Goal: Transaction & Acquisition: Purchase product/service

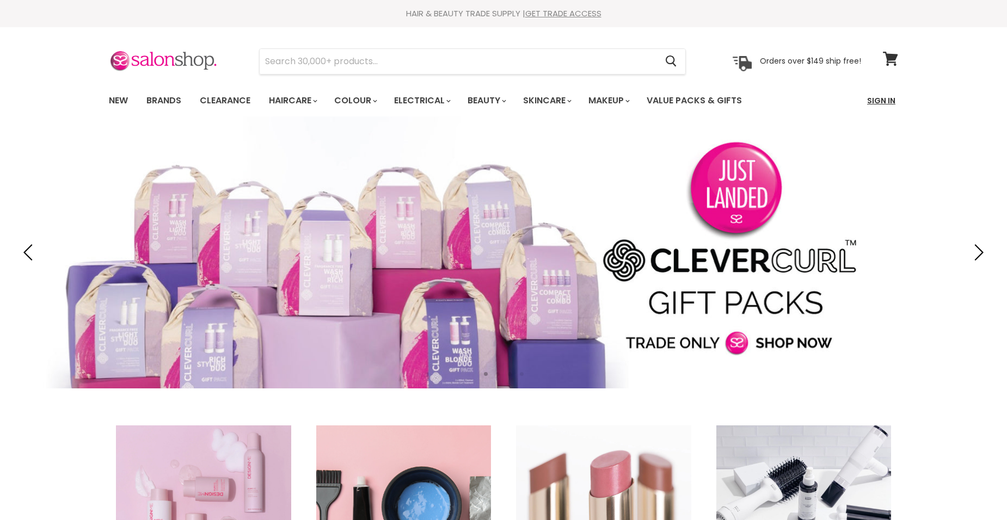
click at [885, 106] on link "Sign In" at bounding box center [881, 100] width 41 height 23
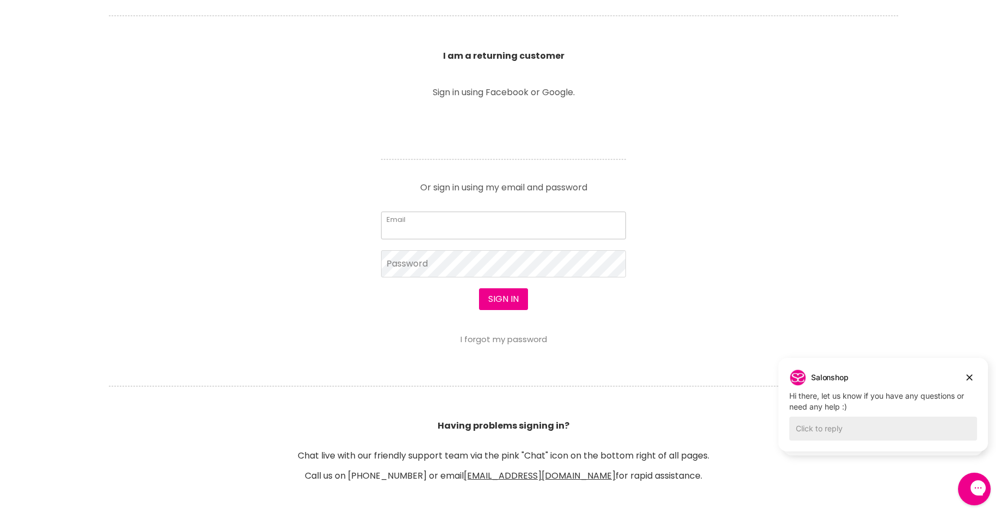
click at [413, 223] on input "Email" at bounding box center [503, 225] width 245 height 27
click at [967, 377] on icon "Dismiss campaign" at bounding box center [969, 377] width 11 height 13
drag, startPoint x: 969, startPoint y: 377, endPoint x: 1516, endPoint y: 673, distance: 621.3
click at [969, 377] on icon "Dismiss campaign" at bounding box center [969, 380] width 11 height 13
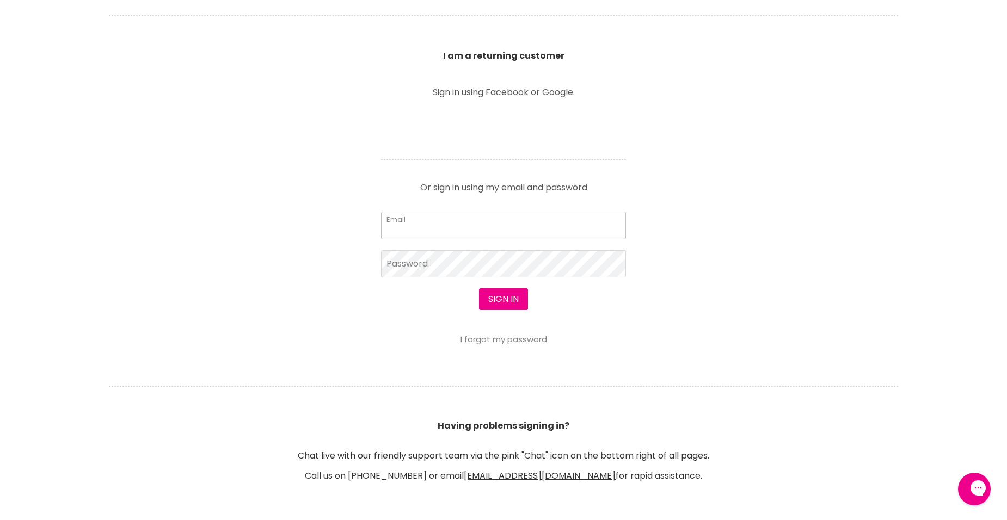
click at [415, 226] on input "Email" at bounding box center [503, 225] width 245 height 27
type input "ANOOOPGEORGE@HOTMAIL.COM"
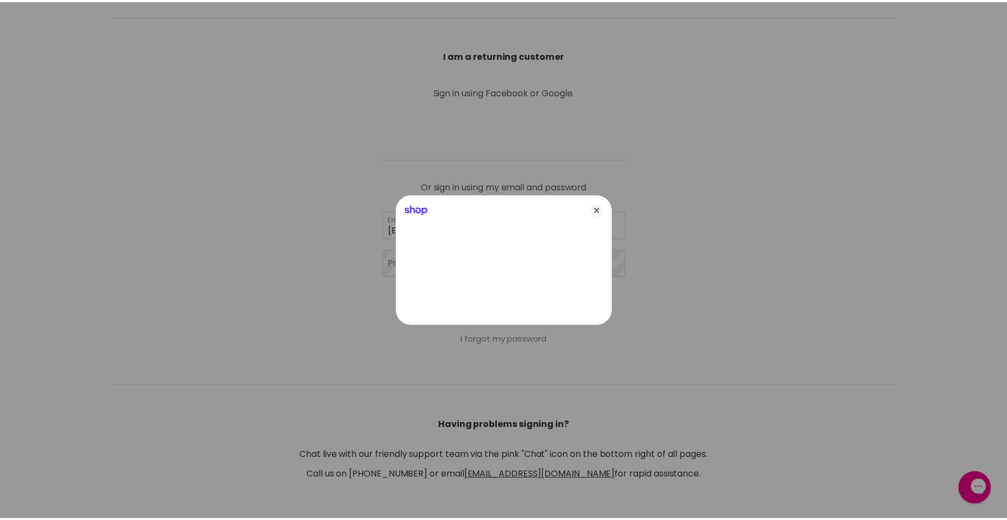
scroll to position [381, 0]
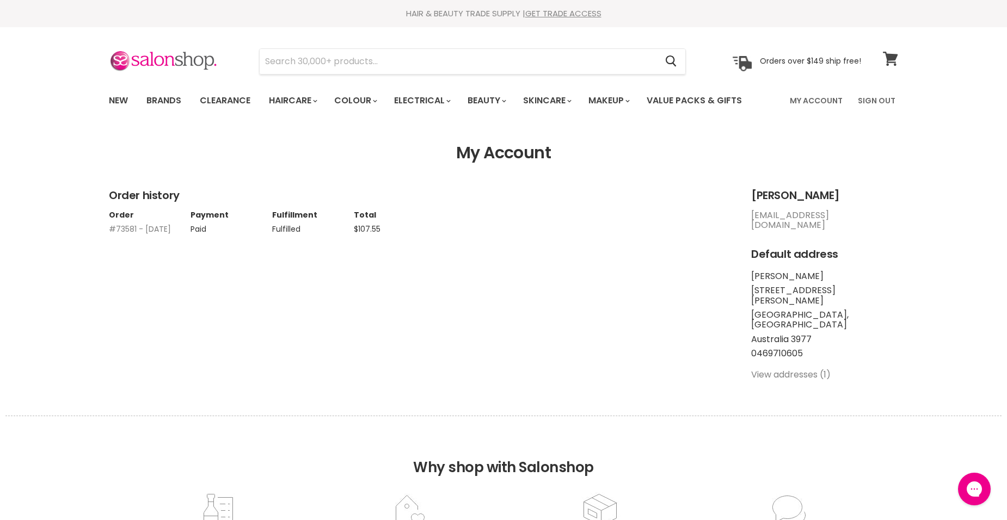
click at [889, 61] on icon at bounding box center [890, 59] width 15 height 14
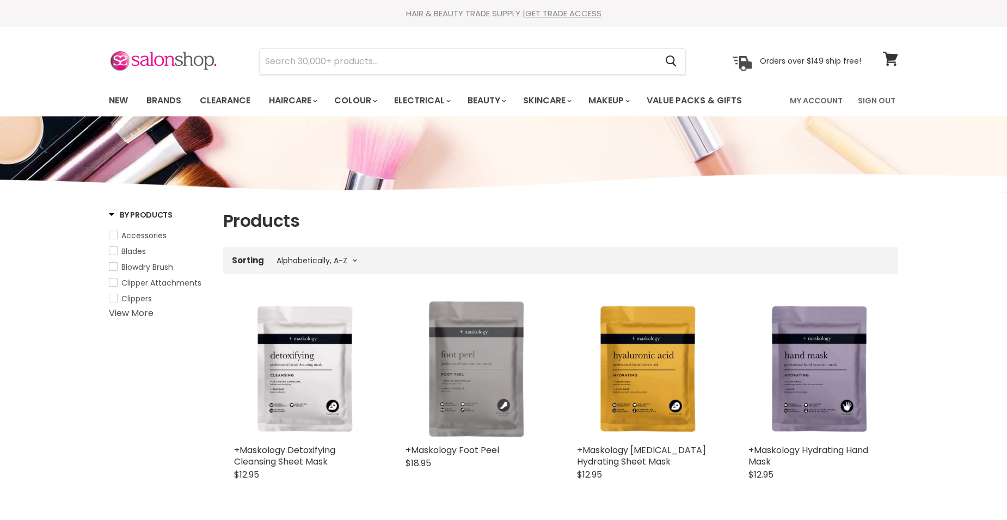
select select "title-ascending"
click at [369, 63] on input "Search" at bounding box center [458, 61] width 397 height 25
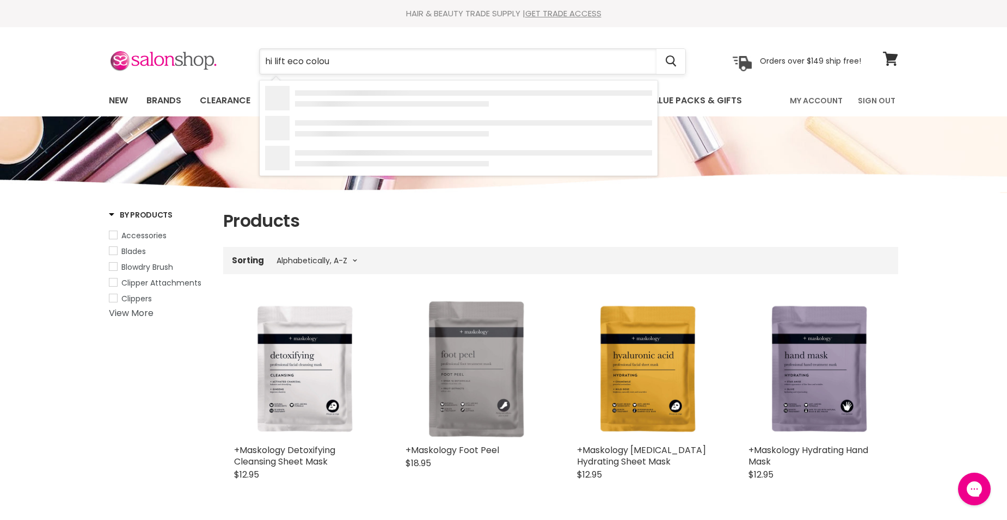
type input "hi lift eco colour"
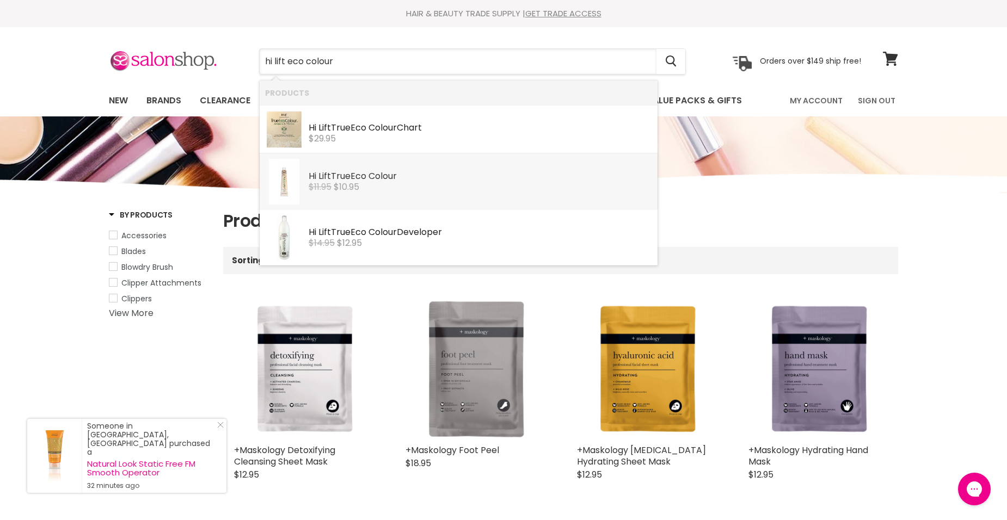
click at [365, 178] on b "Eco" at bounding box center [359, 176] width 16 height 13
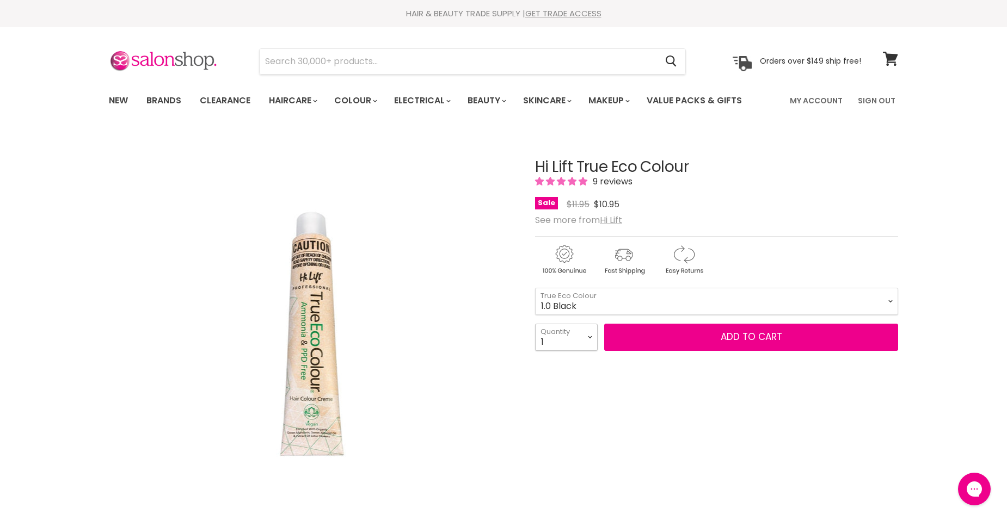
click at [575, 340] on select "1 2 3 4 5 6 7 8 9 10+" at bounding box center [566, 337] width 63 height 27
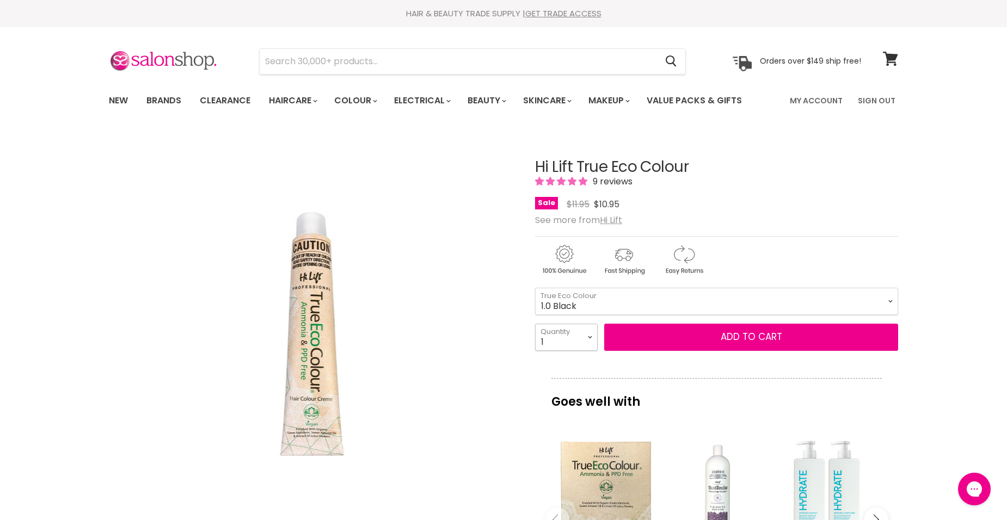
select select "7"
click at [535, 324] on select "1 2 3 4 5 6 7 8 9 10+" at bounding box center [566, 337] width 63 height 27
type input "7"
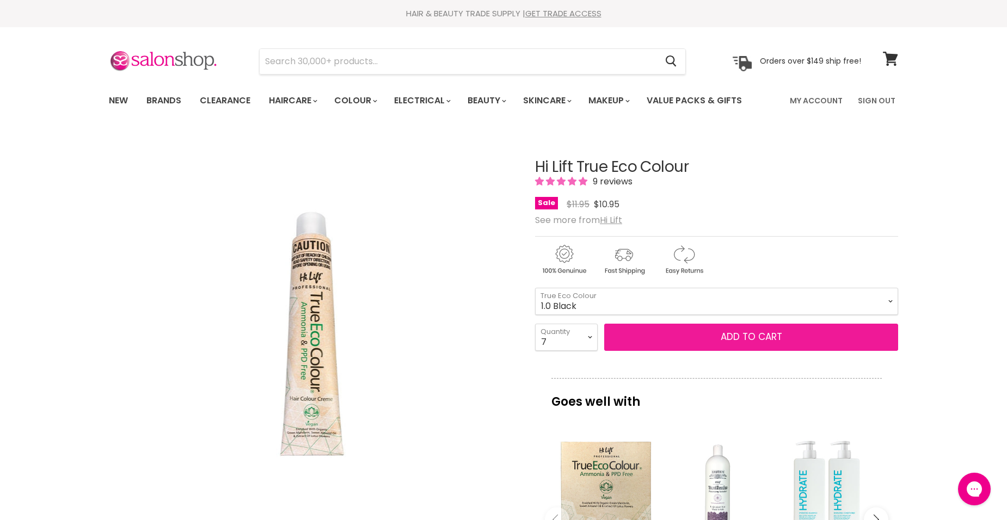
click at [734, 338] on span "Add to cart" at bounding box center [752, 336] width 62 height 13
click at [754, 337] on span "Add to cart" at bounding box center [752, 336] width 62 height 13
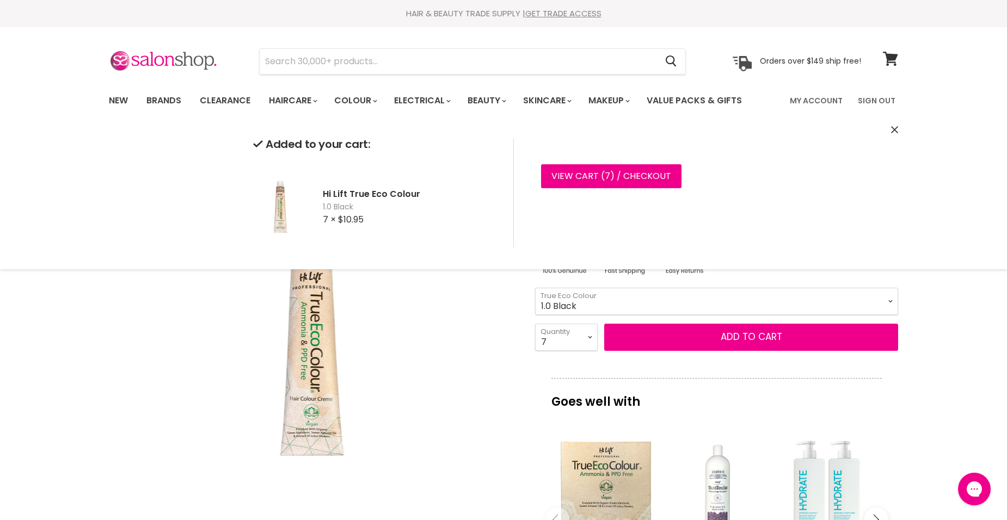
click at [585, 298] on select "1.0 Black 3.0 Dark Brown 4.0 Brown 4.00 Intense Brown 4.22 Intense Violet Bloom…" at bounding box center [716, 301] width 363 height 27
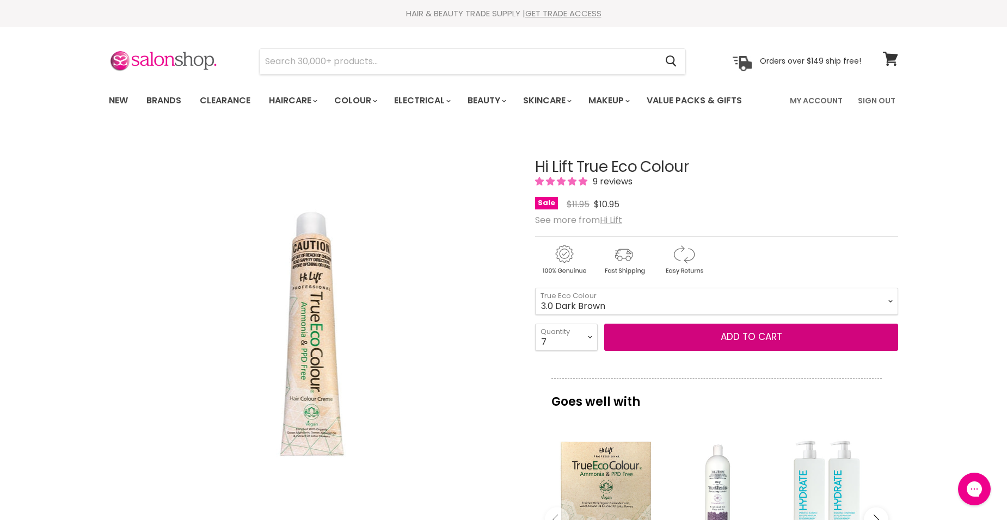
click at [535, 288] on select "1.0 Black 3.0 Dark Brown 4.0 Brown 4.00 Intense Brown 4.22 Intense Violet Bloom…" at bounding box center [716, 301] width 363 height 27
select select "3.0 Dark Brown"
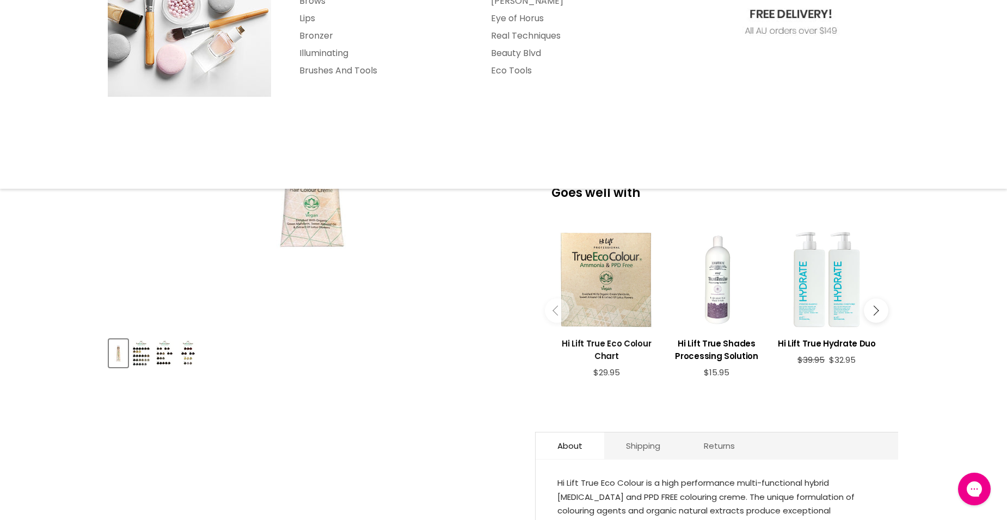
scroll to position [218, 0]
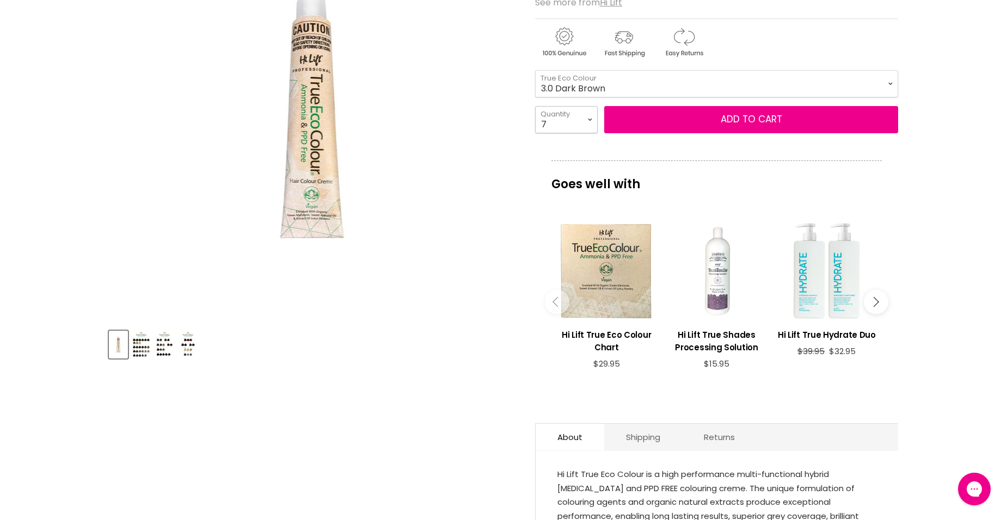
click at [591, 116] on select "1 2 3 4 5 6 7 8 9 10+" at bounding box center [566, 119] width 63 height 27
select select "3"
click at [535, 106] on select "1 2 3 4 5 6 7 8 9 10+" at bounding box center [566, 119] width 63 height 27
type input "3"
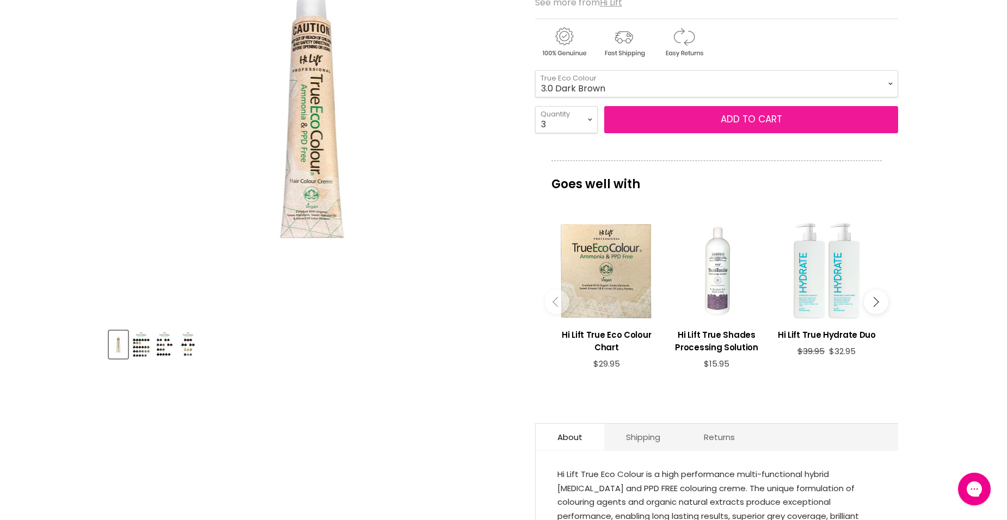
click at [752, 122] on button "Add to cart" at bounding box center [751, 119] width 294 height 27
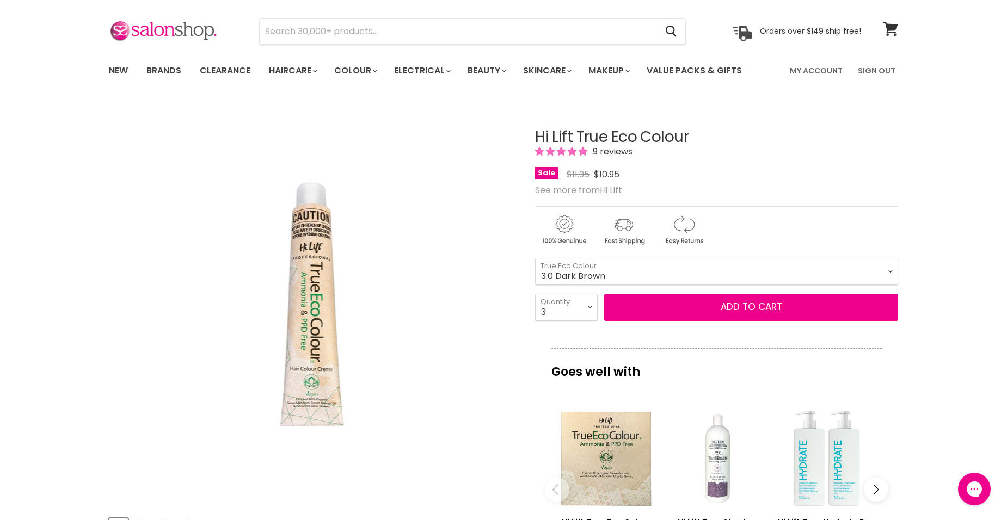
scroll to position [0, 0]
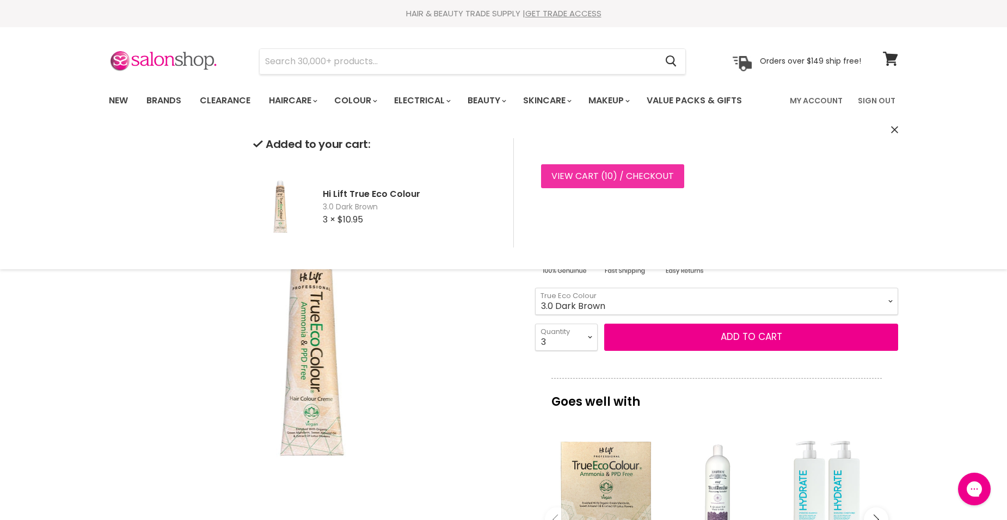
click at [613, 180] on link "View cart ( 10 ) / Checkout" at bounding box center [612, 176] width 143 height 24
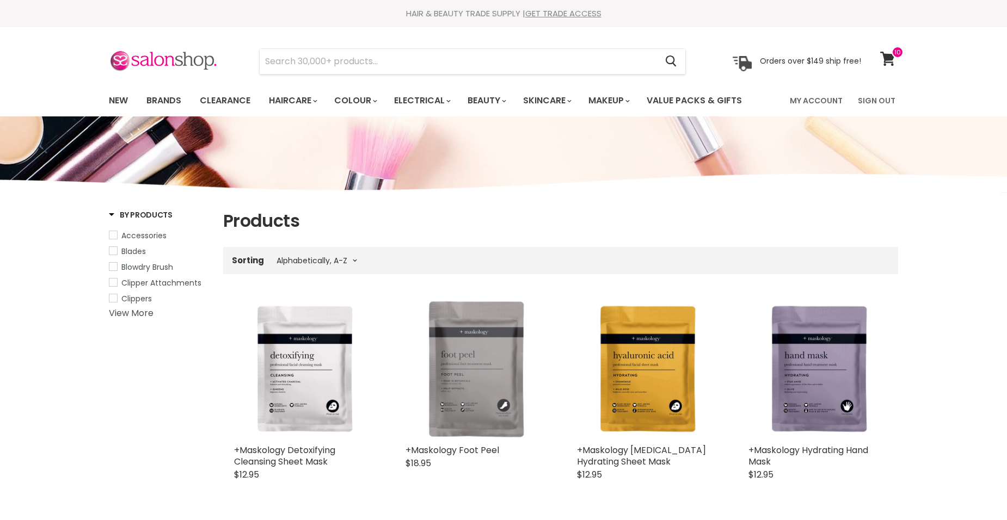
select select "title-ascending"
click at [326, 64] on input "Search" at bounding box center [458, 61] width 397 height 25
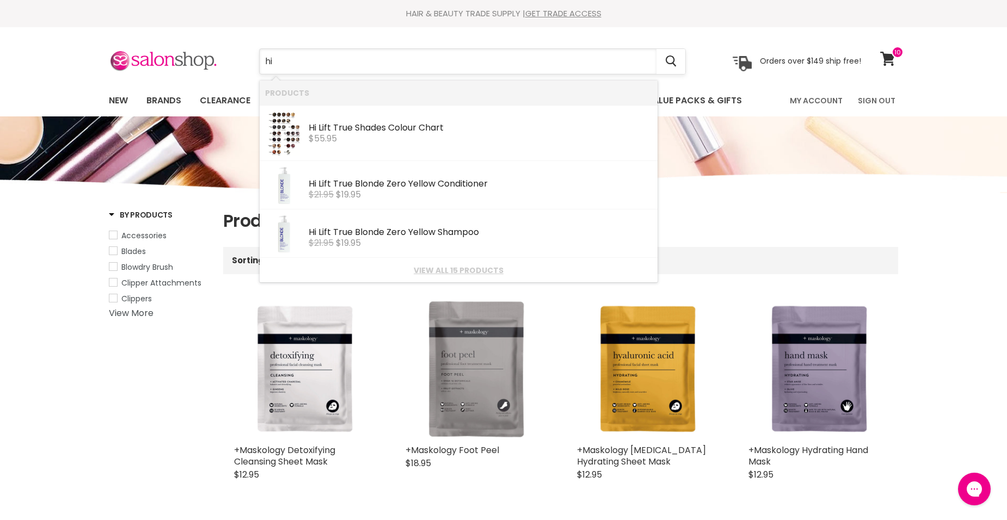
type input "h"
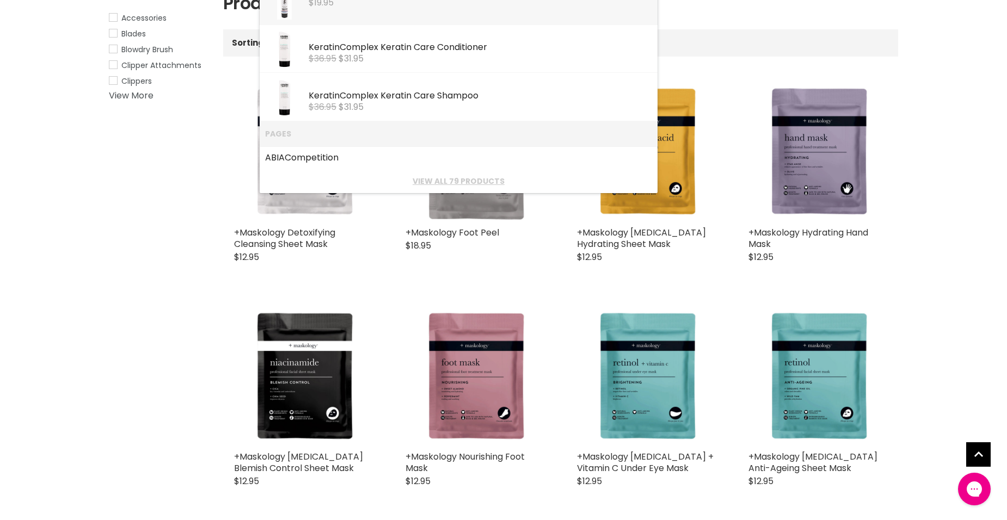
scroll to position [54, 0]
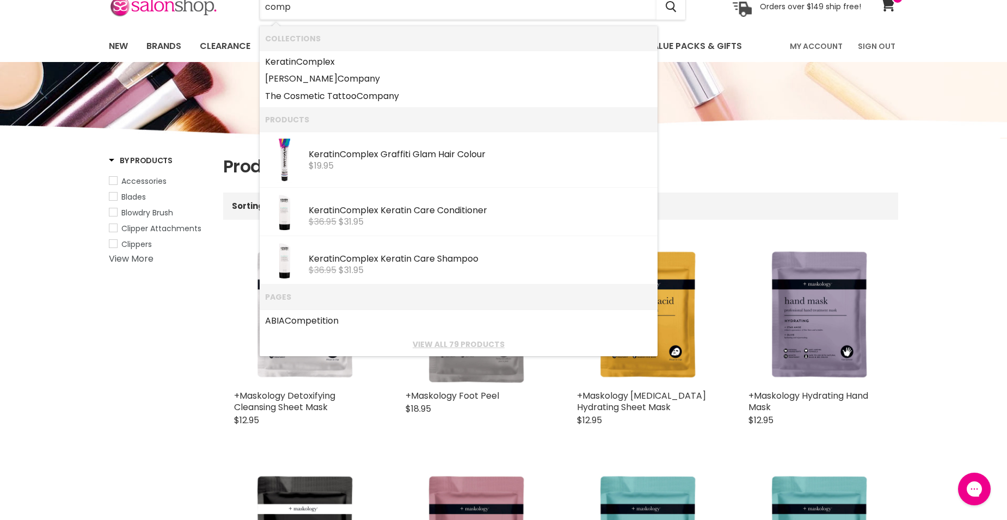
type input "comp"
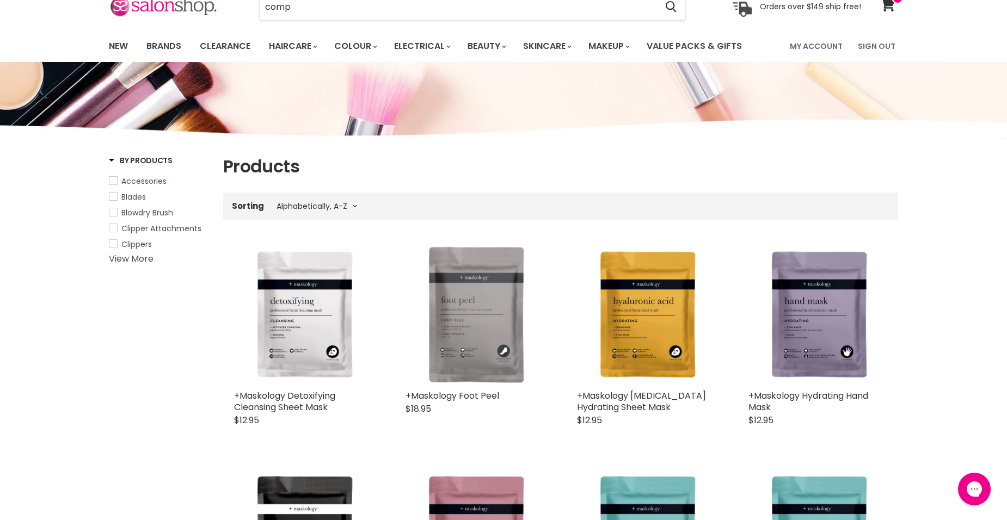
click at [112, 184] on span "Accessories" at bounding box center [113, 181] width 8 height 8
select select "title-ascending"
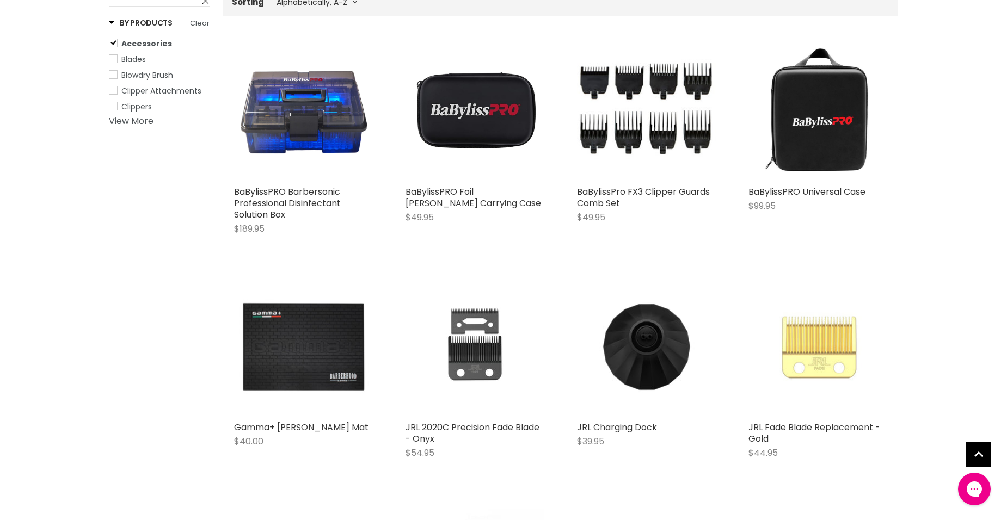
scroll to position [163, 0]
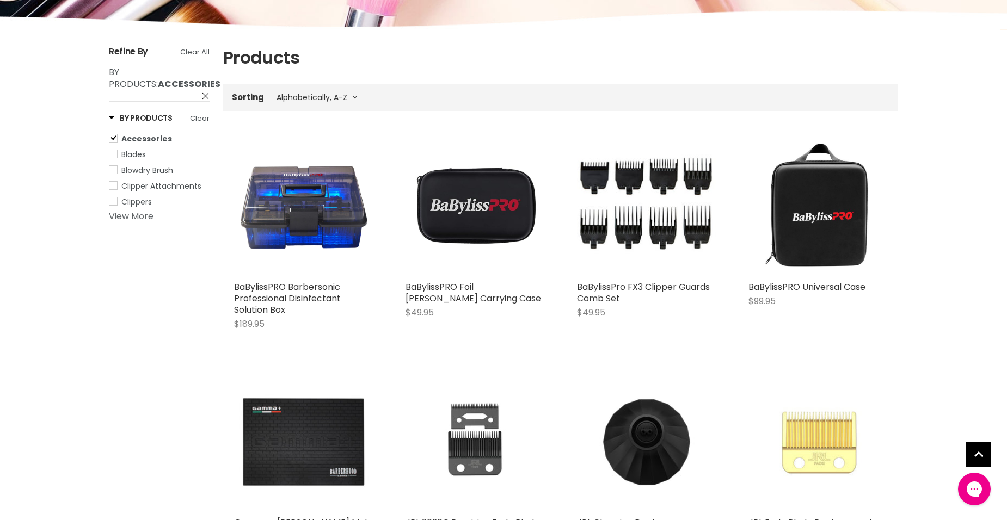
click at [130, 219] on link "View More" at bounding box center [131, 216] width 45 height 13
click at [109, 178] on span "Dryers" at bounding box center [113, 179] width 8 height 8
select select "title-ascending"
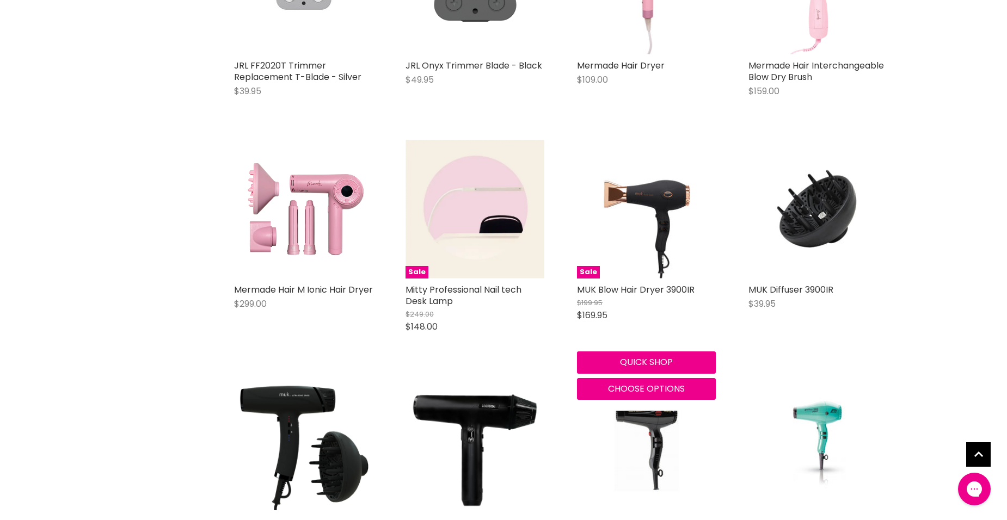
scroll to position [2232, 0]
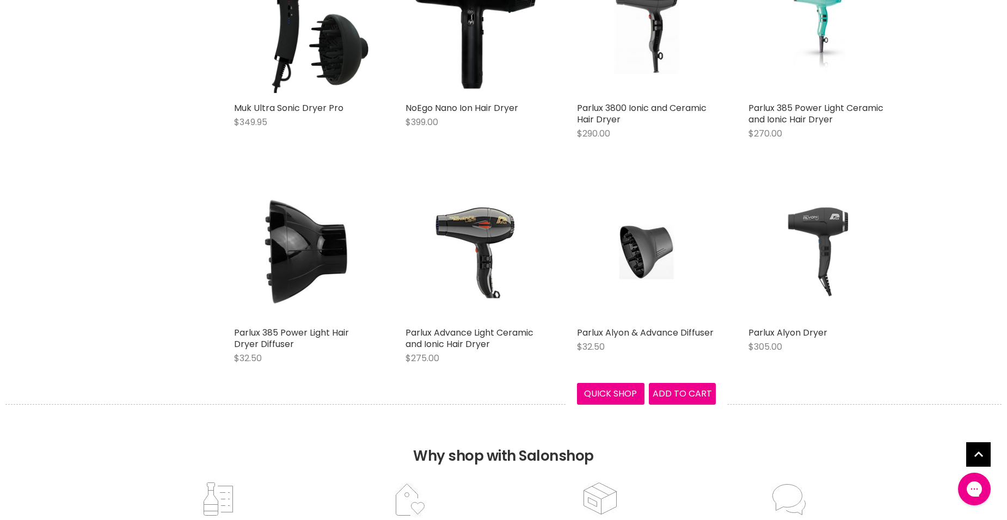
scroll to position [2776, 0]
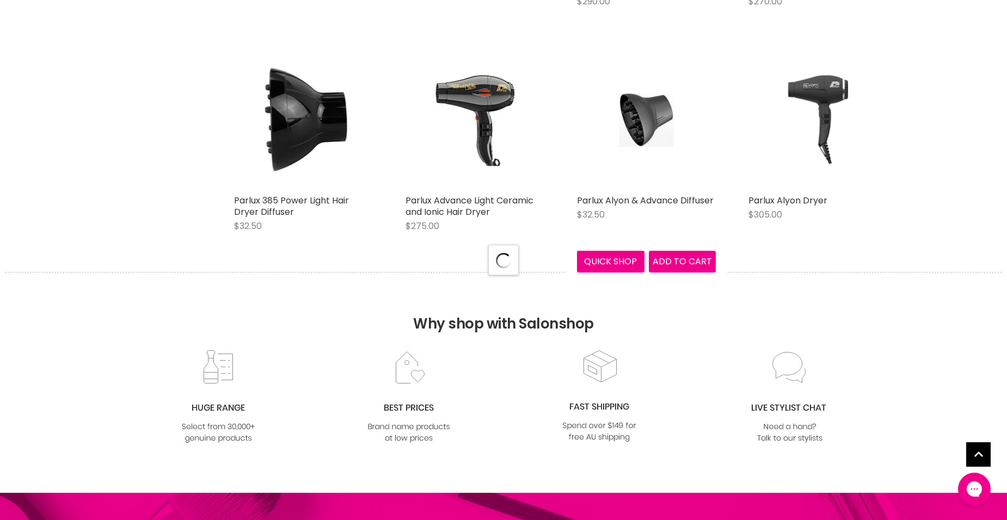
select select "title-ascending"
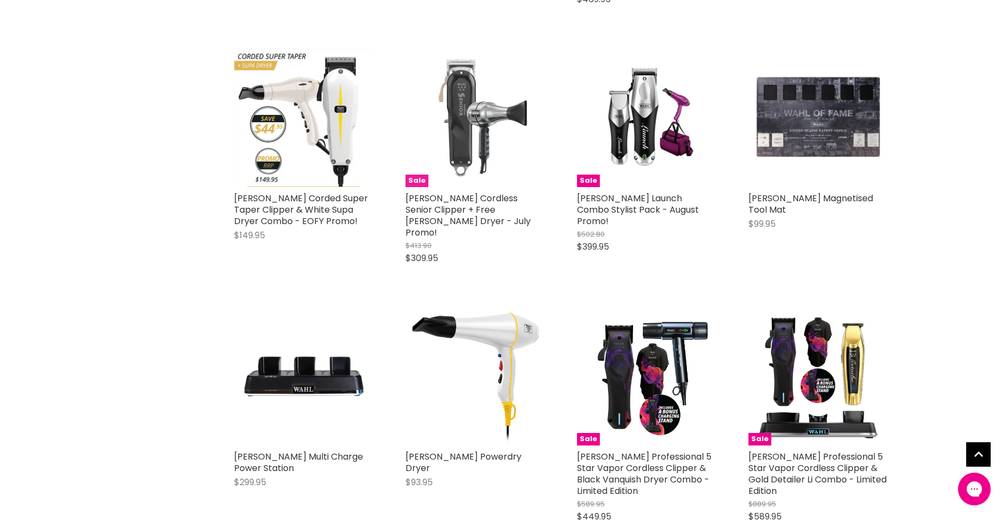
scroll to position [5334, 0]
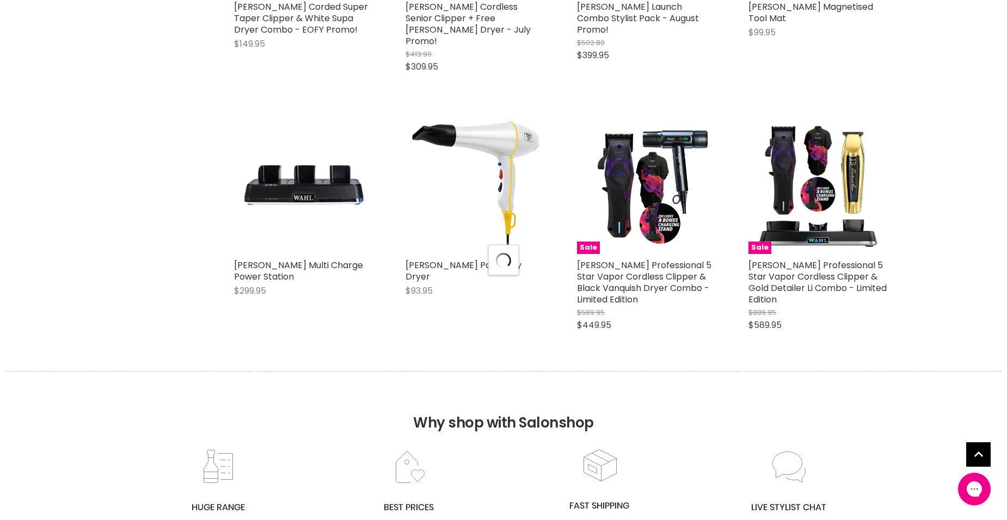
select select "title-ascending"
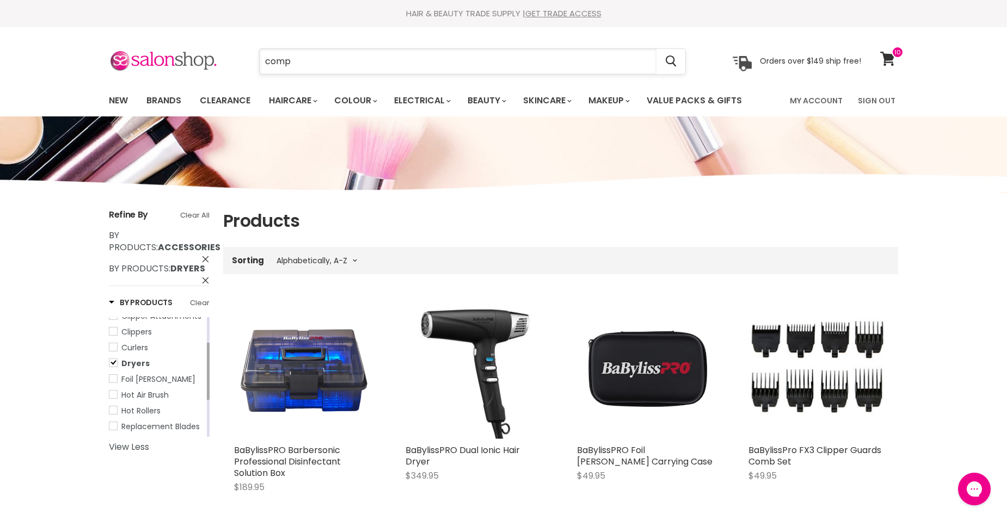
click at [308, 60] on input "comp" at bounding box center [458, 61] width 397 height 25
click at [87, 44] on div "Menu comp Cancel" at bounding box center [503, 71] width 1007 height 89
click at [310, 56] on input "comp" at bounding box center [458, 61] width 397 height 25
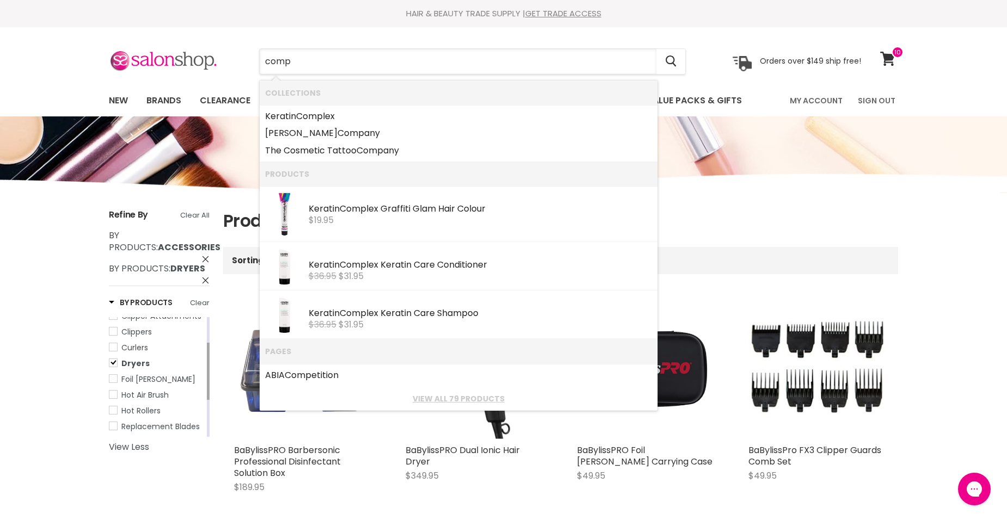
drag, startPoint x: 311, startPoint y: 62, endPoint x: 228, endPoint y: 62, distance: 83.3
click at [230, 62] on div "comp Cancel Orders over $149 ship free!" at bounding box center [485, 61] width 752 height 25
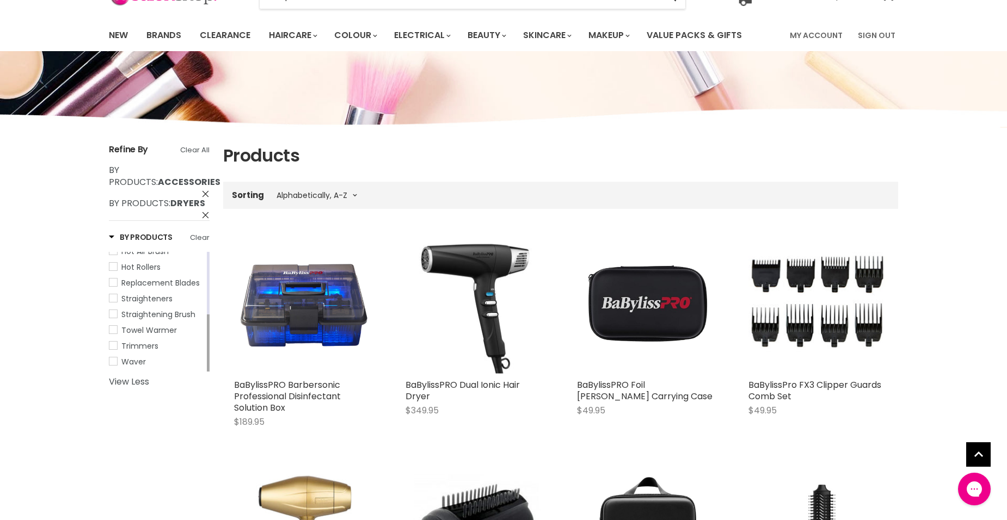
scroll to position [163, 0]
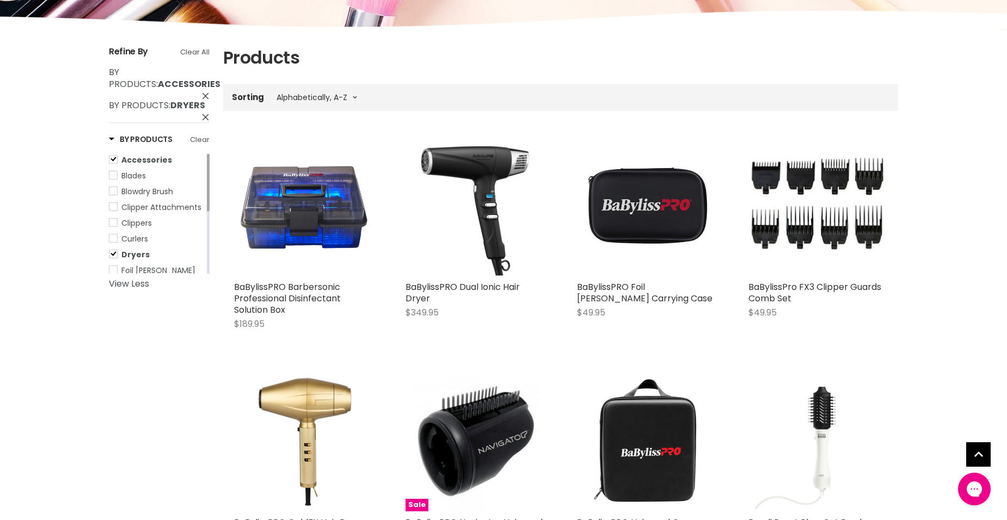
click at [114, 250] on span "Dryers" at bounding box center [113, 254] width 8 height 8
select select "title-ascending"
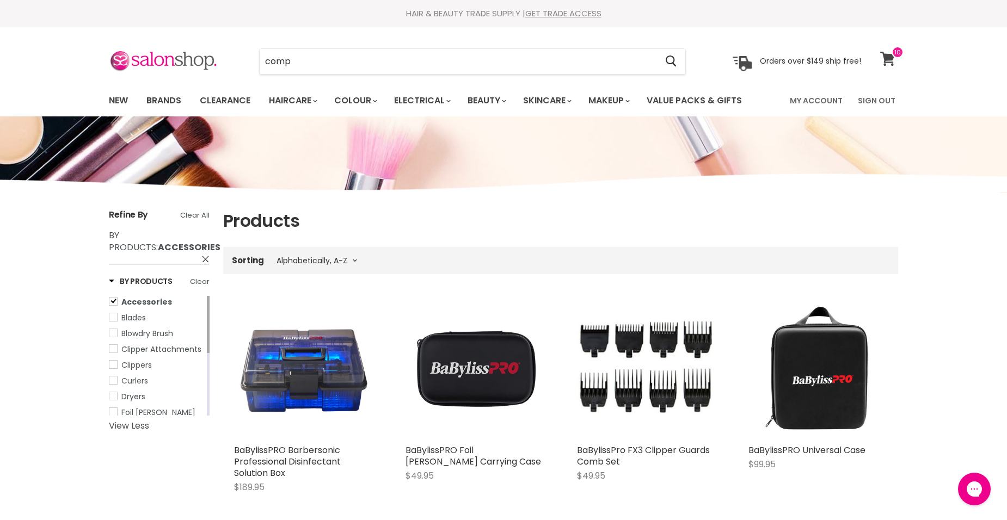
click at [900, 56] on span at bounding box center [898, 52] width 12 height 12
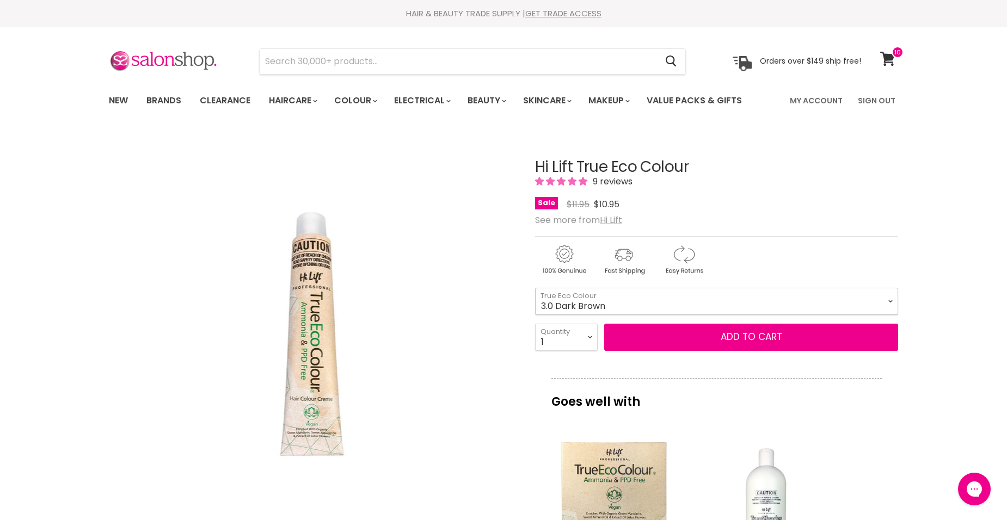
click at [590, 305] on select "1.0 Black 3.0 Dark Brown 4.0 Brown 4.00 Intense Brown 4.22 Intense [PERSON_NAME…" at bounding box center [716, 301] width 363 height 27
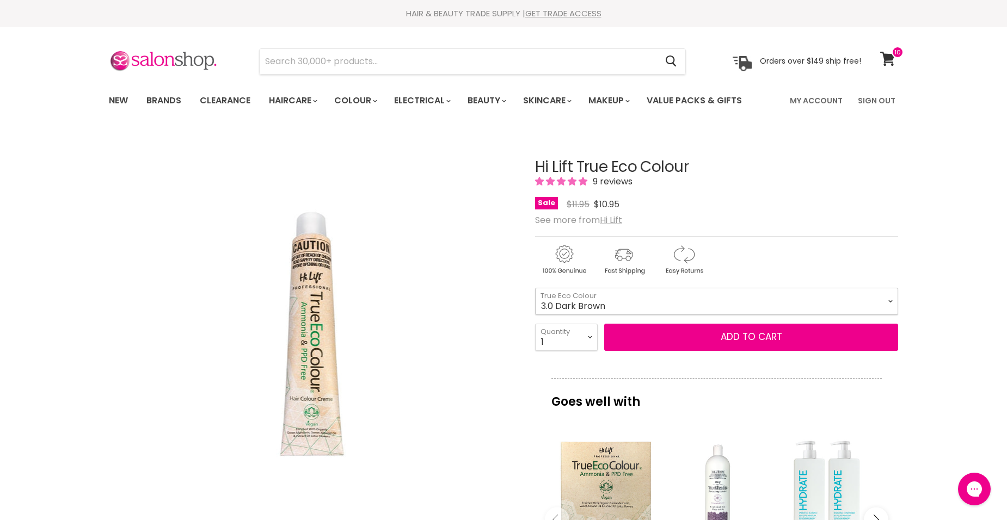
select select "1.0 Black"
click at [535, 288] on select "1.0 Black 3.0 Dark Brown 4.0 Brown 4.00 Intense Brown 4.22 Intense [PERSON_NAME…" at bounding box center [716, 301] width 363 height 27
click at [567, 345] on select "1 2 3 4 5 6 7 8 9 10+" at bounding box center [566, 337] width 63 height 27
select select "3"
click at [535, 324] on select "1 2 3 4 5 6 7 8 9 10+" at bounding box center [566, 337] width 63 height 27
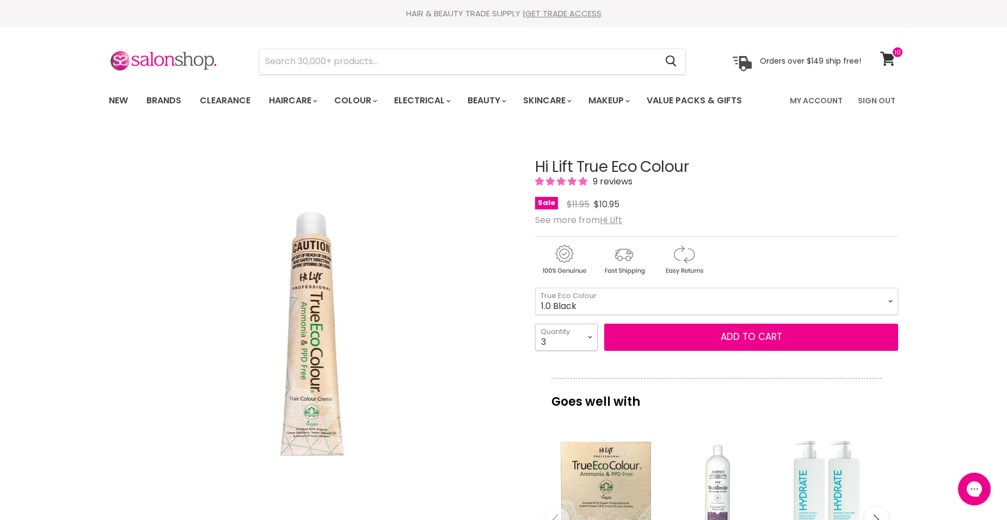
type input "3"
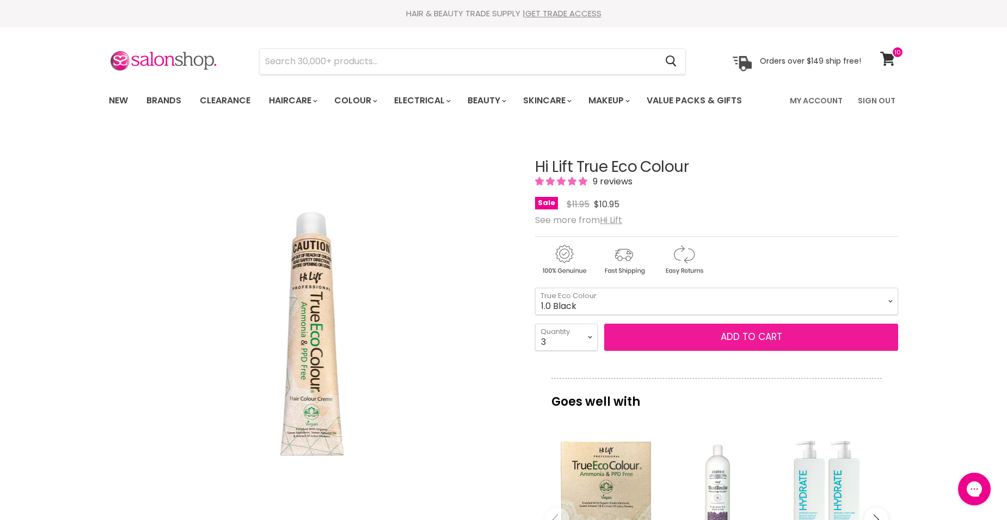
click at [669, 337] on button "Add to cart" at bounding box center [751, 337] width 294 height 27
click at [753, 339] on button "Add to cart" at bounding box center [751, 337] width 294 height 27
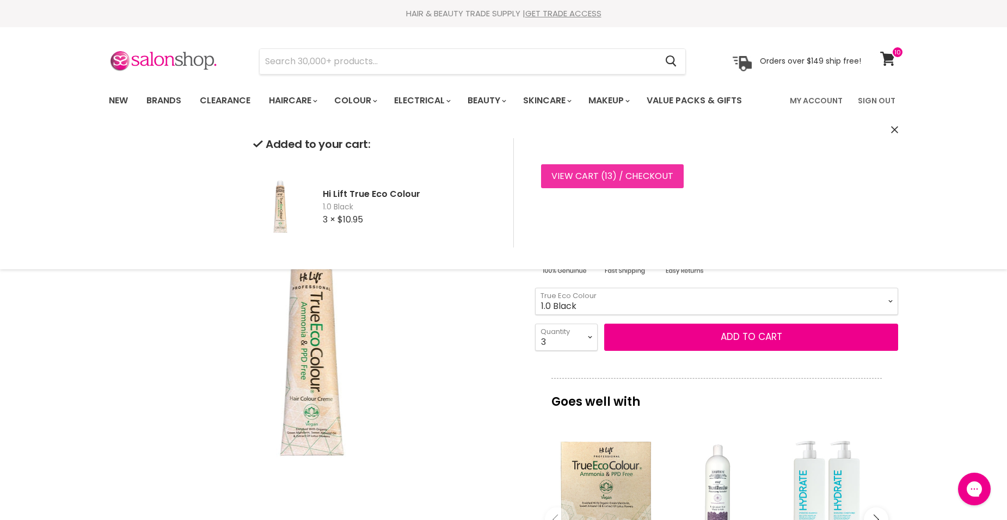
click at [608, 177] on span "13" at bounding box center [609, 176] width 8 height 13
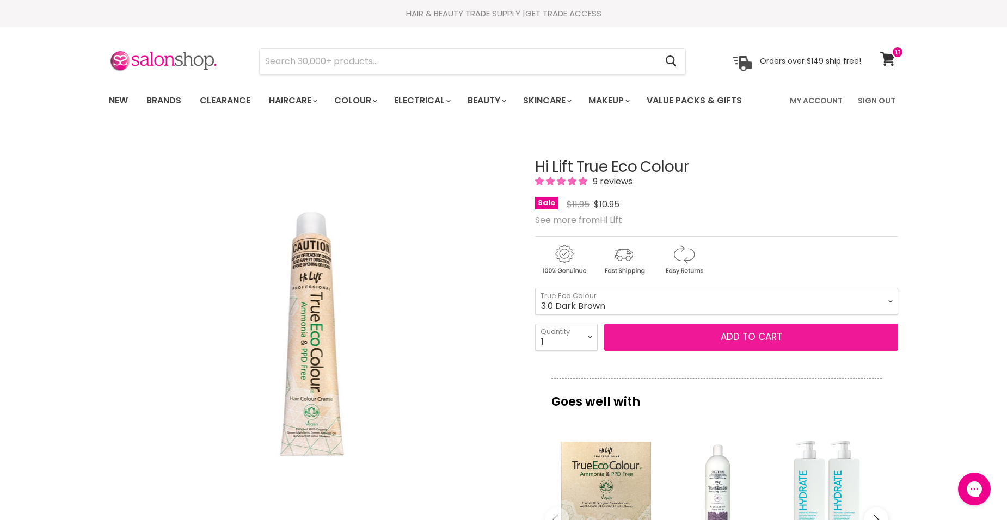
click at [662, 336] on button "Add to cart" at bounding box center [751, 337] width 294 height 27
click at [755, 336] on span "Add to cart" at bounding box center [752, 336] width 62 height 13
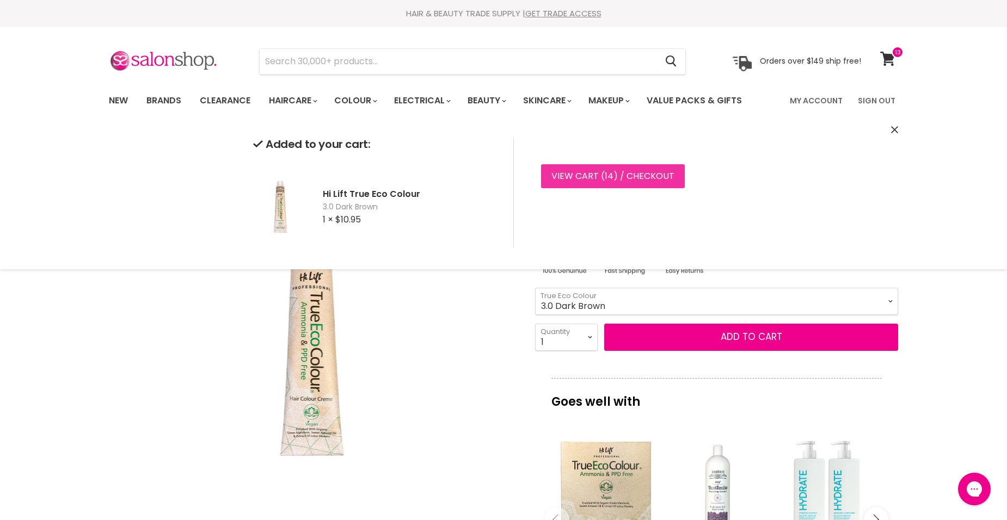
click at [618, 177] on link "View cart ( 14 ) / Checkout" at bounding box center [613, 176] width 144 height 24
